Goal: Transaction & Acquisition: Download file/media

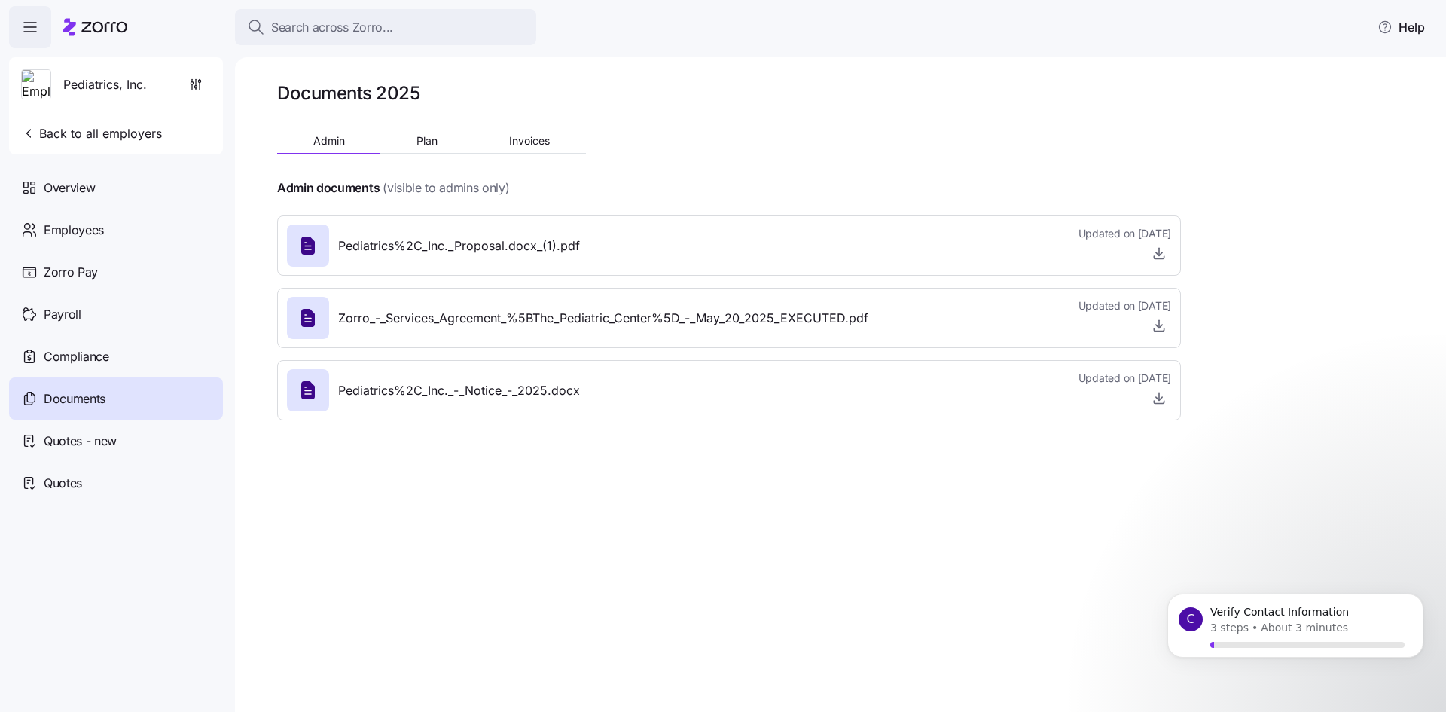
click at [102, 87] on span "Pediatrics, Inc." at bounding box center [105, 84] width 84 height 19
click at [65, 398] on span "Documents" at bounding box center [75, 398] width 62 height 19
click at [1158, 255] on icon "button" at bounding box center [1159, 253] width 15 height 15
